Goal: Navigation & Orientation: Find specific page/section

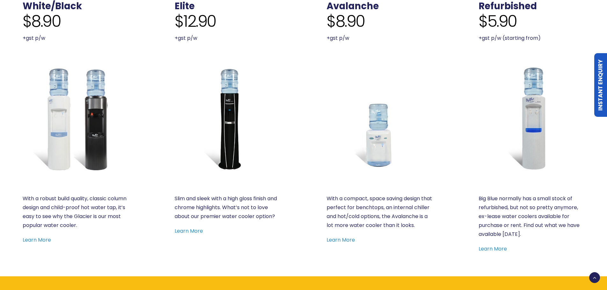
scroll to position [351, 0]
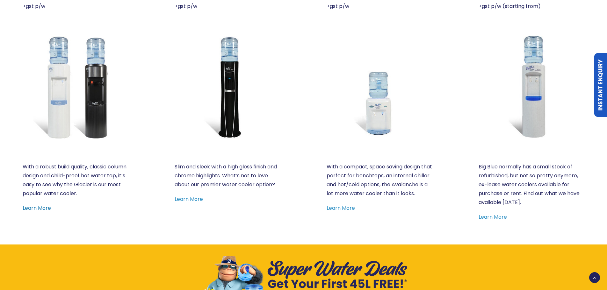
click at [41, 207] on link "Learn More" at bounding box center [37, 208] width 28 height 7
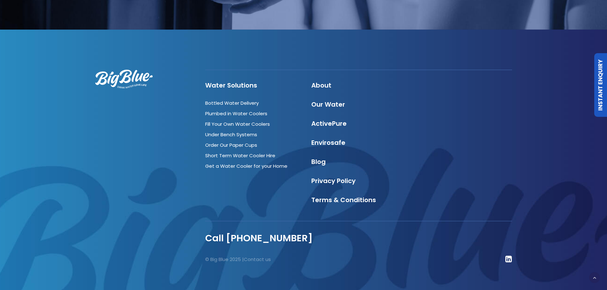
scroll to position [816, 0]
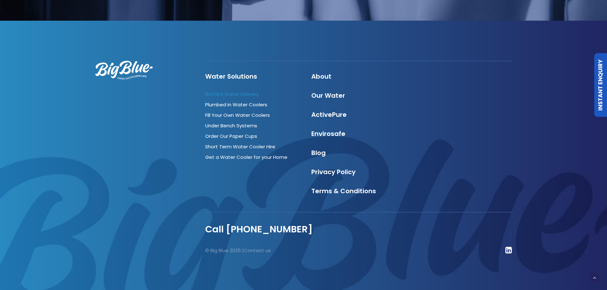
click at [214, 93] on link "Bottled Water Delivery" at bounding box center [232, 94] width 54 height 7
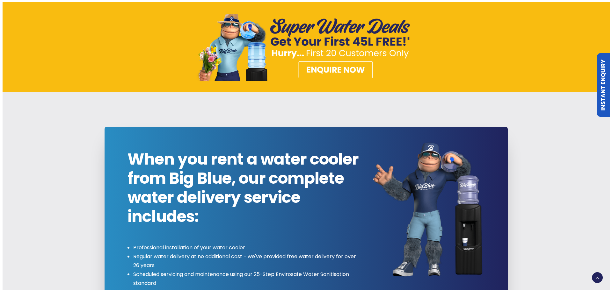
scroll to position [478, 0]
